Goal: Task Accomplishment & Management: Use online tool/utility

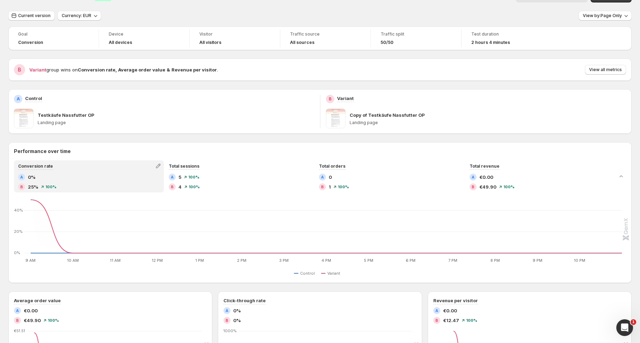
scroll to position [16, 0]
click at [590, 14] on span "View by: Page Only" at bounding box center [602, 16] width 39 height 6
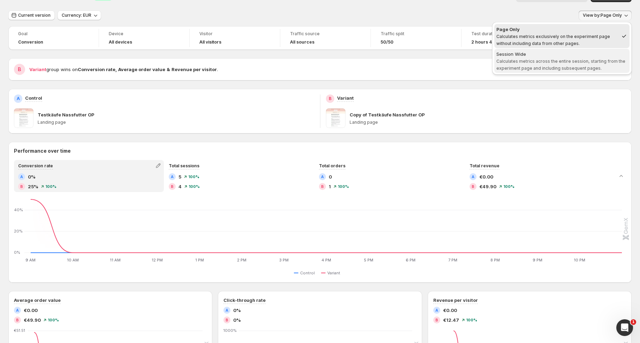
click at [564, 57] on span "Session Wide Calculates metrics across the entire session, starting from the ex…" at bounding box center [562, 61] width 131 height 21
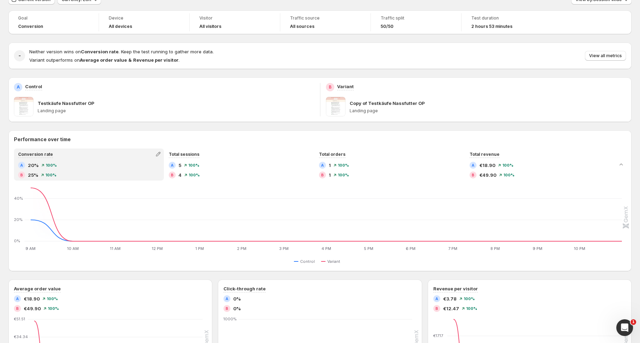
scroll to position [0, 0]
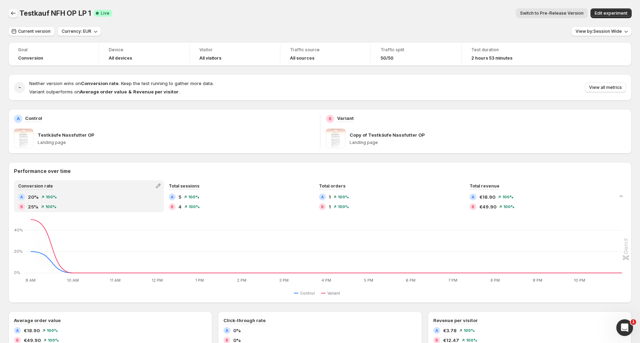
click at [14, 9] on button "Back" at bounding box center [13, 13] width 10 height 10
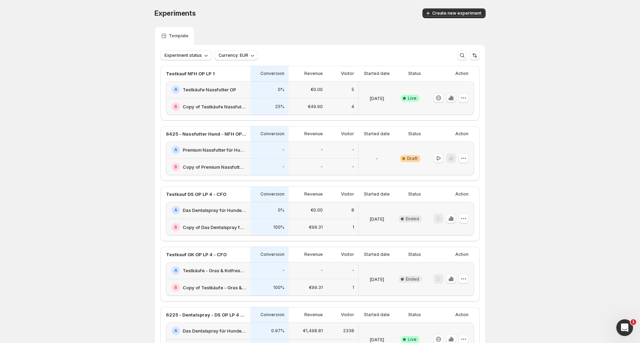
click at [449, 96] on icon "button" at bounding box center [451, 98] width 7 height 7
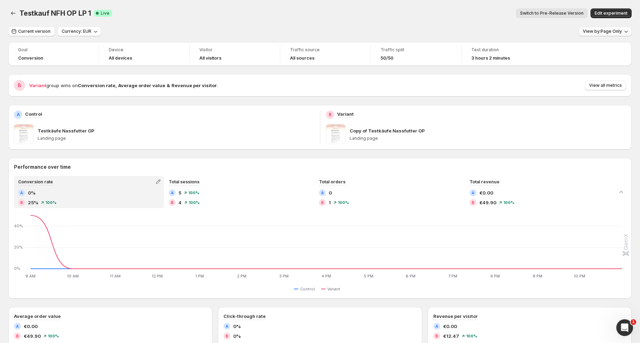
click at [606, 34] on button "View by: Page Only" at bounding box center [605, 32] width 53 height 10
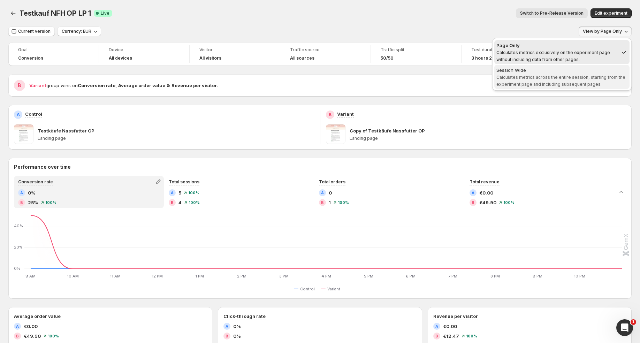
click at [519, 75] on span "Calculates metrics across the entire session, starting from the experiment page…" at bounding box center [561, 81] width 129 height 12
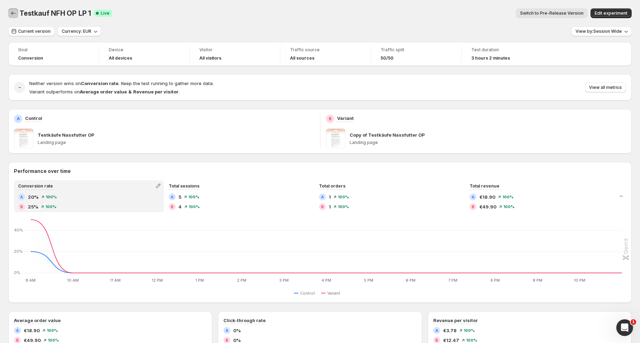
click at [12, 16] on icon "Back" at bounding box center [13, 13] width 7 height 7
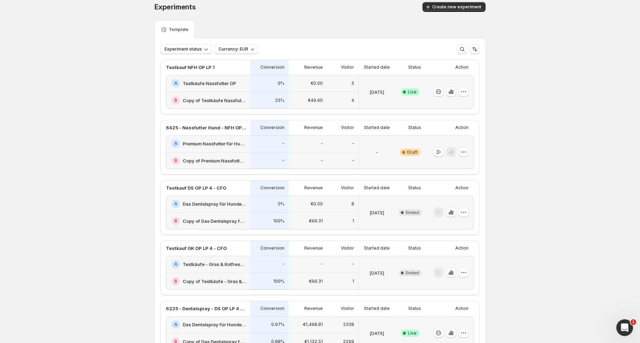
scroll to position [2, 0]
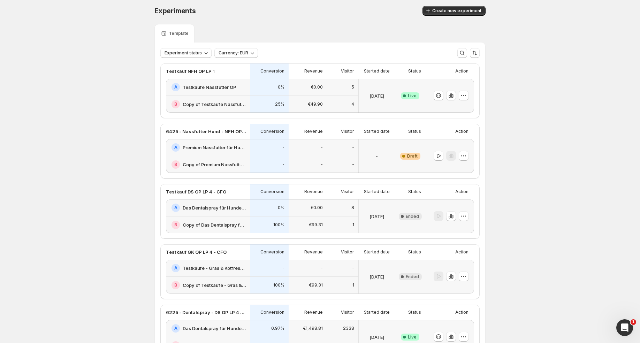
click at [287, 157] on div "-" at bounding box center [269, 164] width 38 height 17
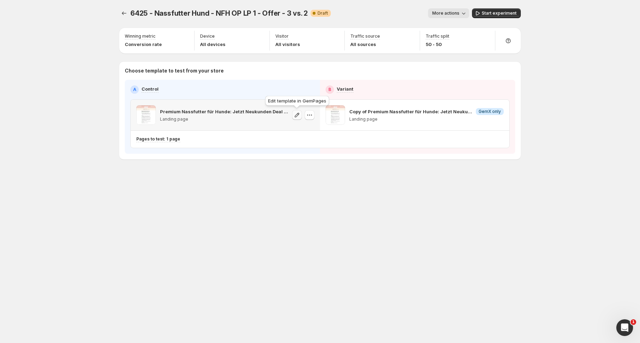
click at [299, 114] on icon "button" at bounding box center [297, 115] width 7 height 7
click at [122, 14] on icon "Experiments" at bounding box center [124, 13] width 7 height 7
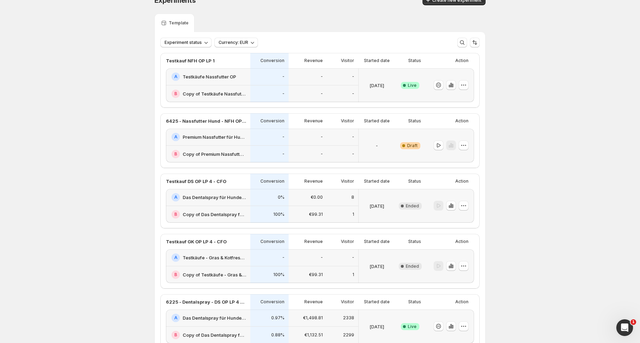
scroll to position [13, 0]
click at [438, 146] on icon "button" at bounding box center [438, 145] width 7 height 7
